Goal: Task Accomplishment & Management: Use online tool/utility

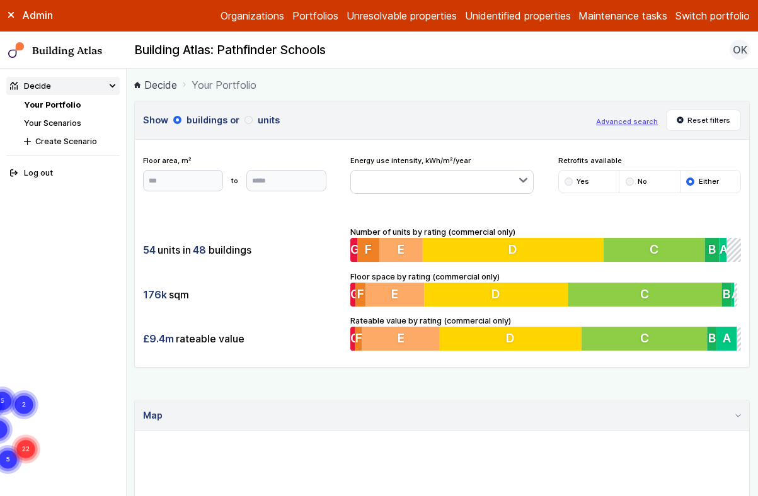
click at [71, 123] on link "Your Scenarios" at bounding box center [52, 122] width 57 height 9
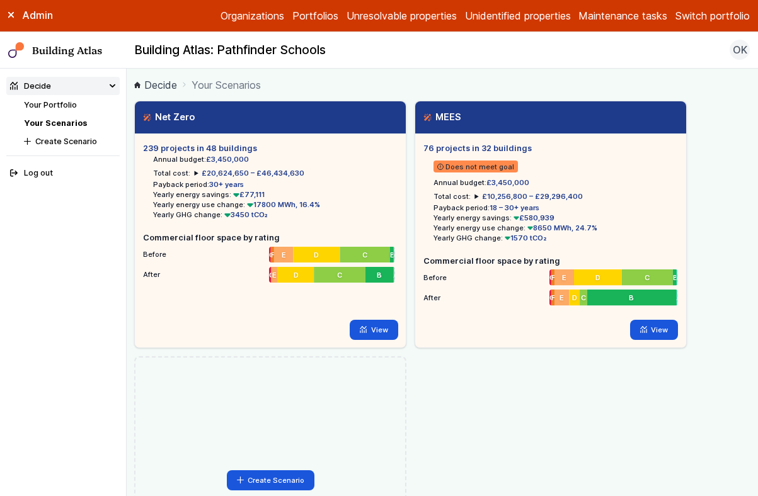
scroll to position [179, 0]
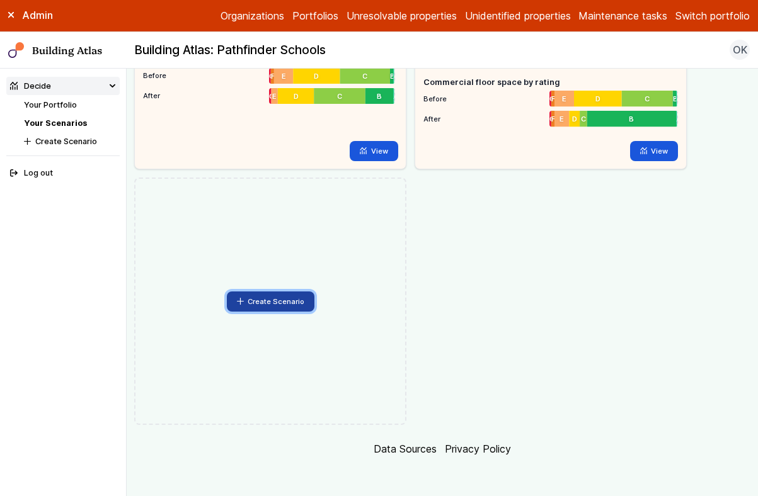
click at [261, 305] on button "Create Scenario" at bounding box center [271, 302] width 88 height 20
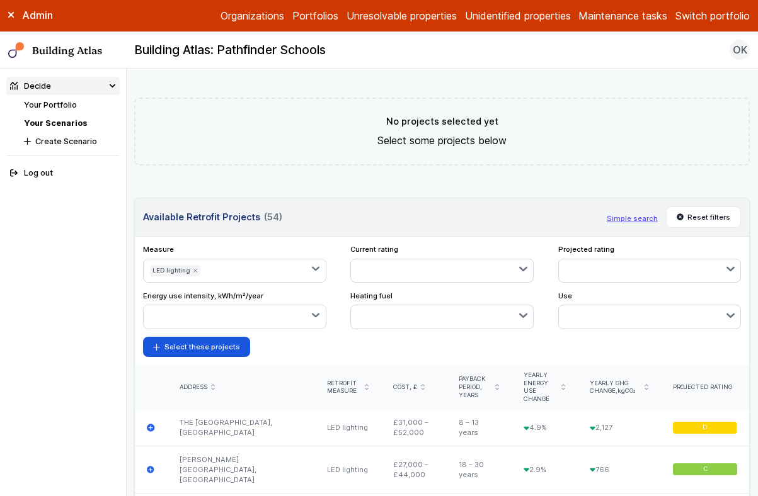
scroll to position [408, 0]
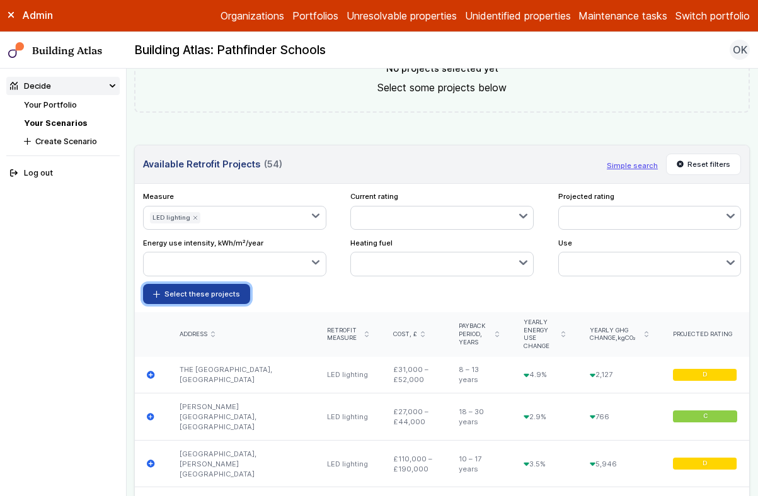
click at [200, 291] on button "Select these projects" at bounding box center [196, 294] width 107 height 20
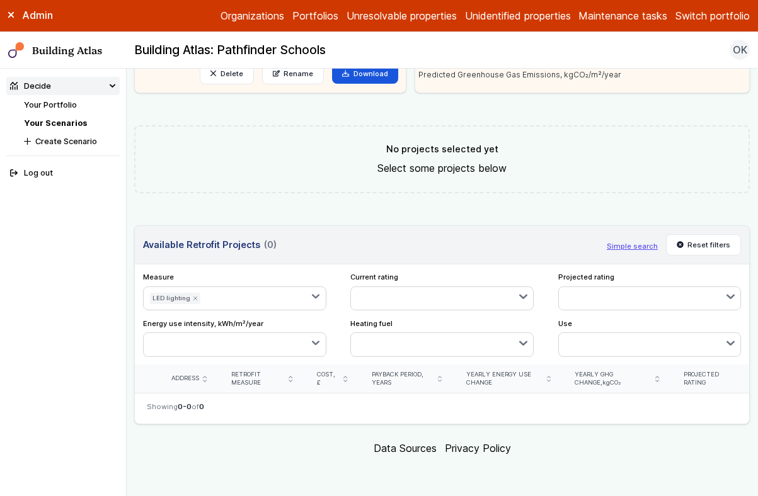
scroll to position [327, 0]
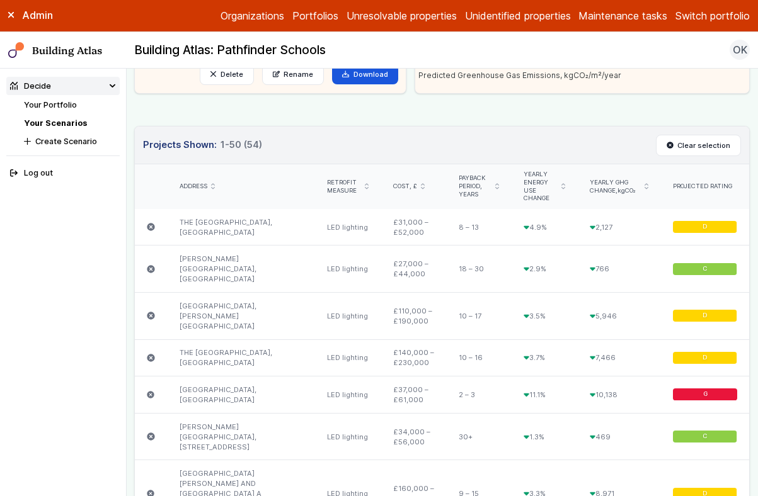
click at [64, 125] on link "Your Scenarios" at bounding box center [55, 122] width 63 height 9
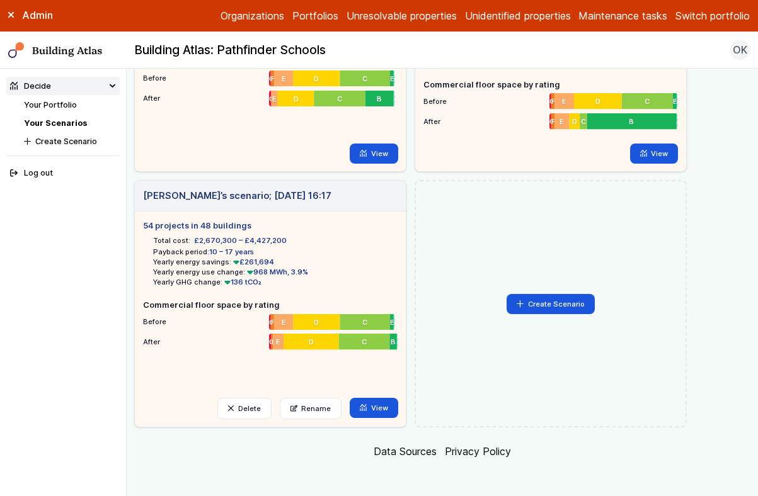
scroll to position [179, 0]
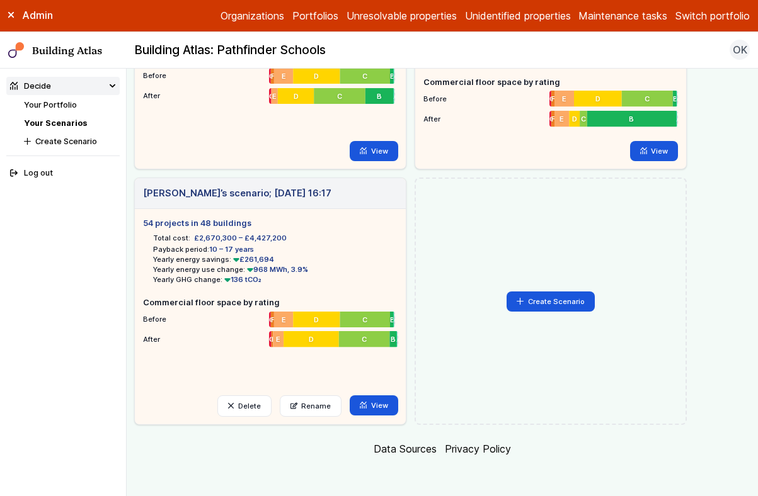
click at [207, 370] on ul "54 projects in 48 buildings Total cost: £2,670,300 – £4,427,200 Payback period:…" at bounding box center [270, 298] width 254 height 162
click at [351, 433] on footer "Data Sources Privacy Policy" at bounding box center [441, 448] width 615 height 31
click at [373, 410] on link "View" at bounding box center [374, 405] width 48 height 20
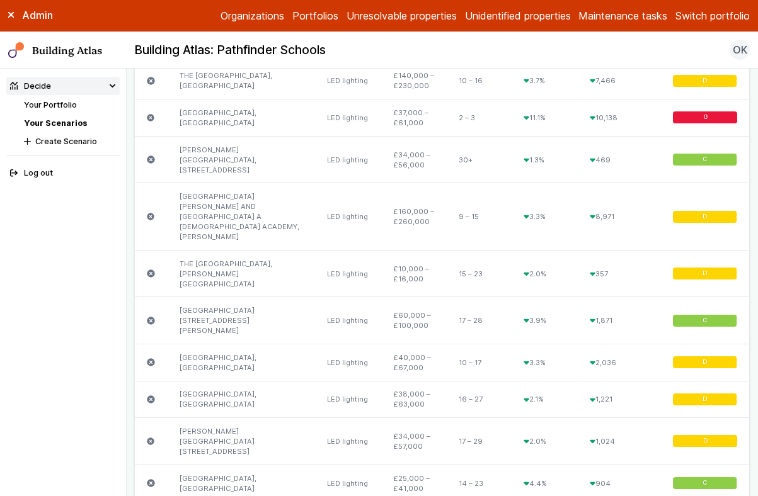
scroll to position [625, 0]
